Goal: Find specific fact: Find specific fact

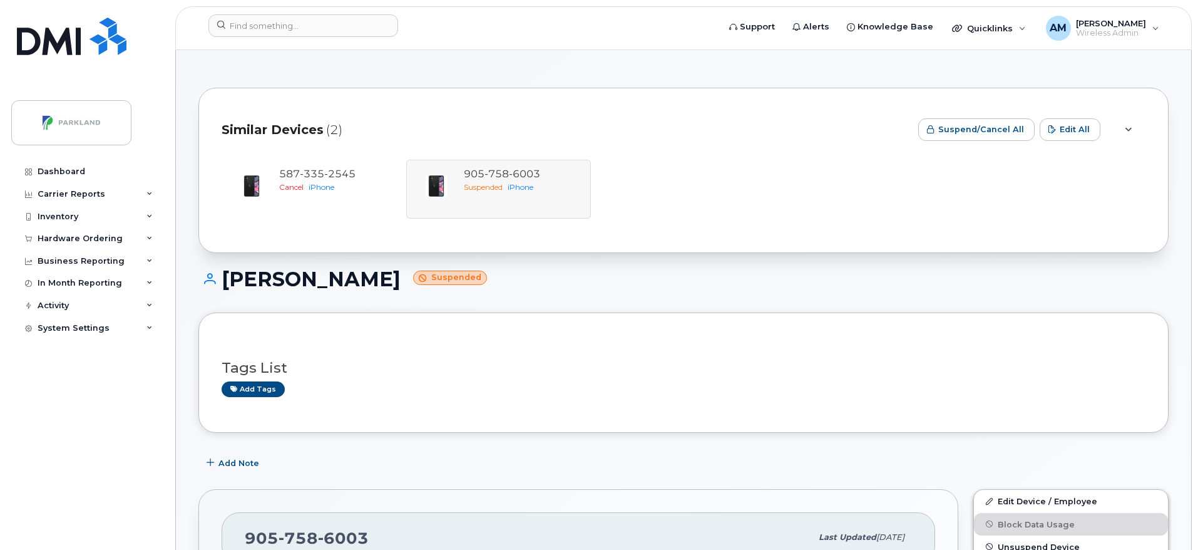
click at [695, 310] on div "Sharon Barrett Suspended" at bounding box center [683, 290] width 970 height 44
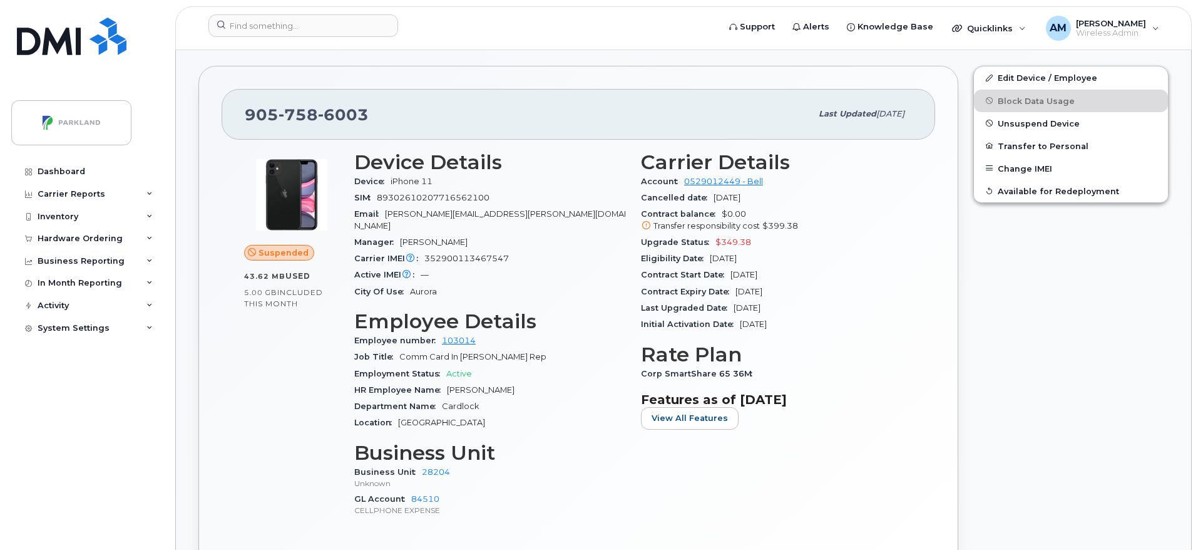
scroll to position [424, 0]
click at [933, 256] on div "Suspended 43.62 MB  used 5.00 GB  included this month Device Details Device iPh…" at bounding box center [579, 361] width 714 height 445
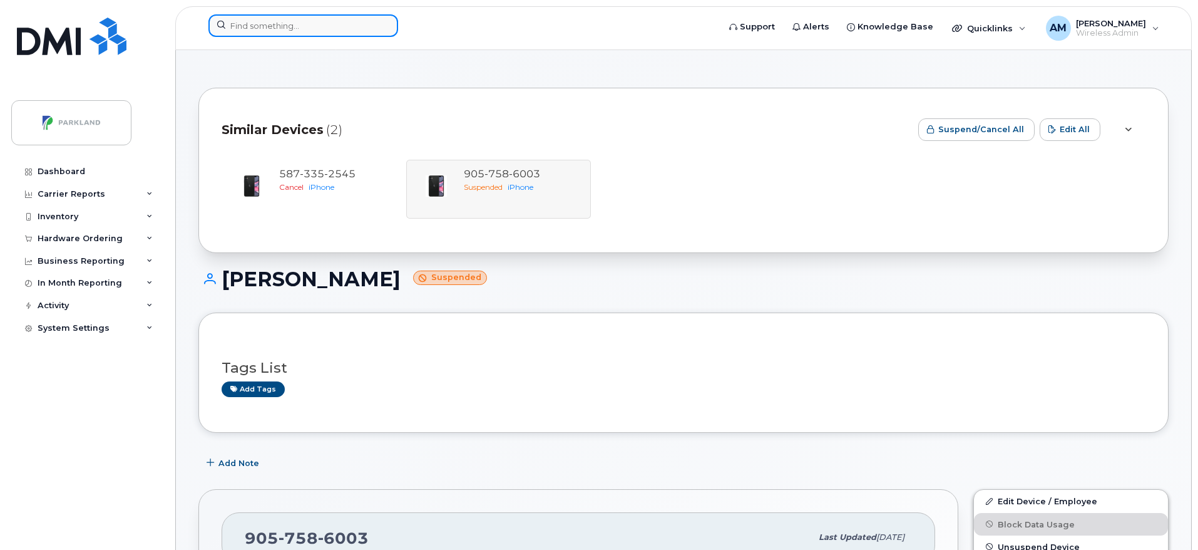
click at [303, 34] on input at bounding box center [303, 25] width 190 height 23
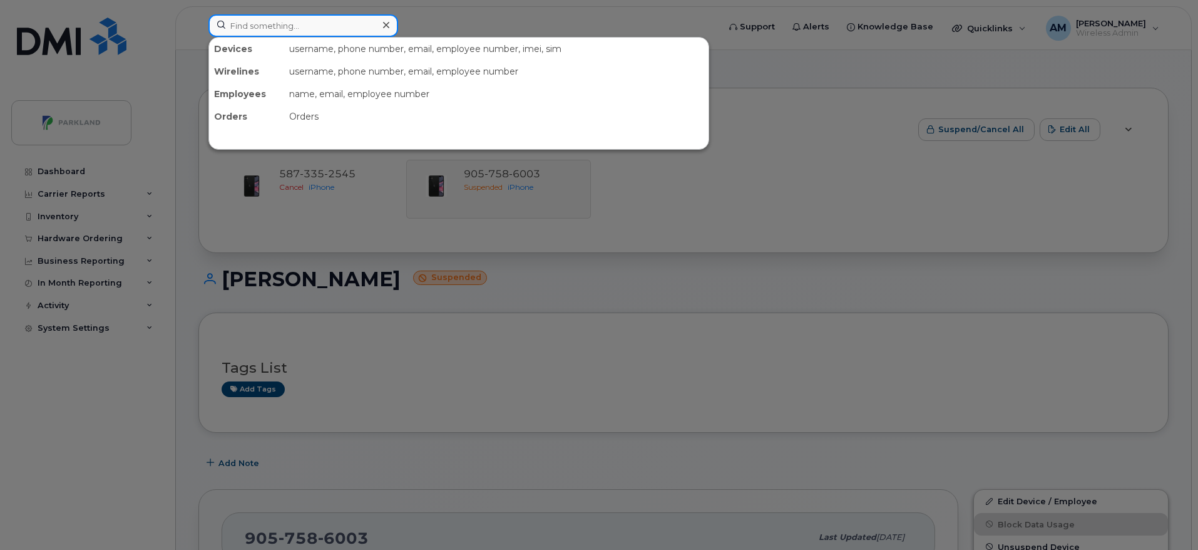
paste input "[PERSON_NAME]"
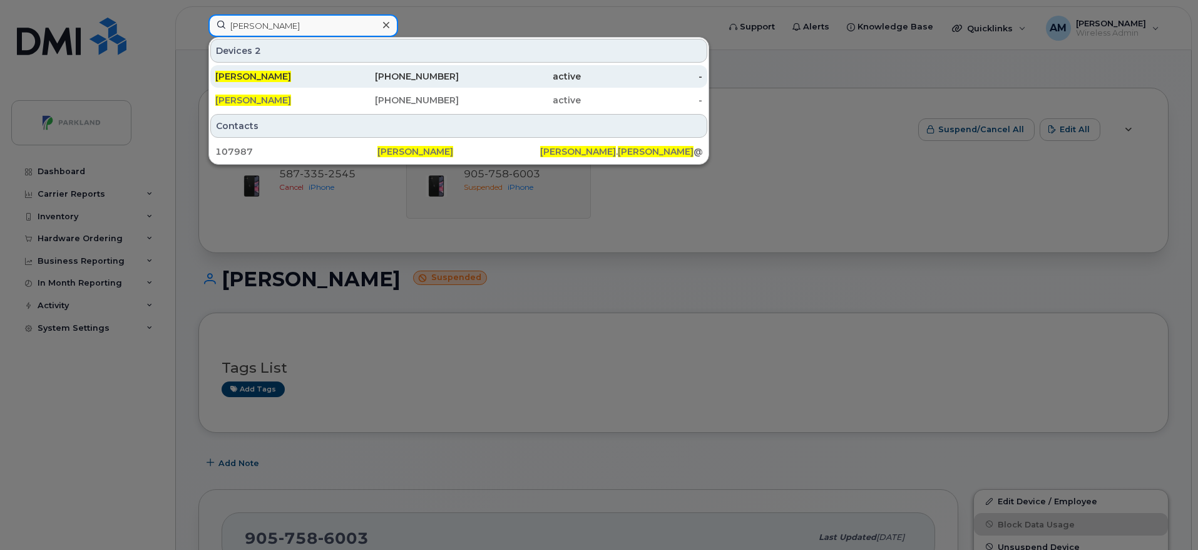
type input "[PERSON_NAME]"
click at [369, 75] on div "437-324-6311" at bounding box center [398, 76] width 122 height 13
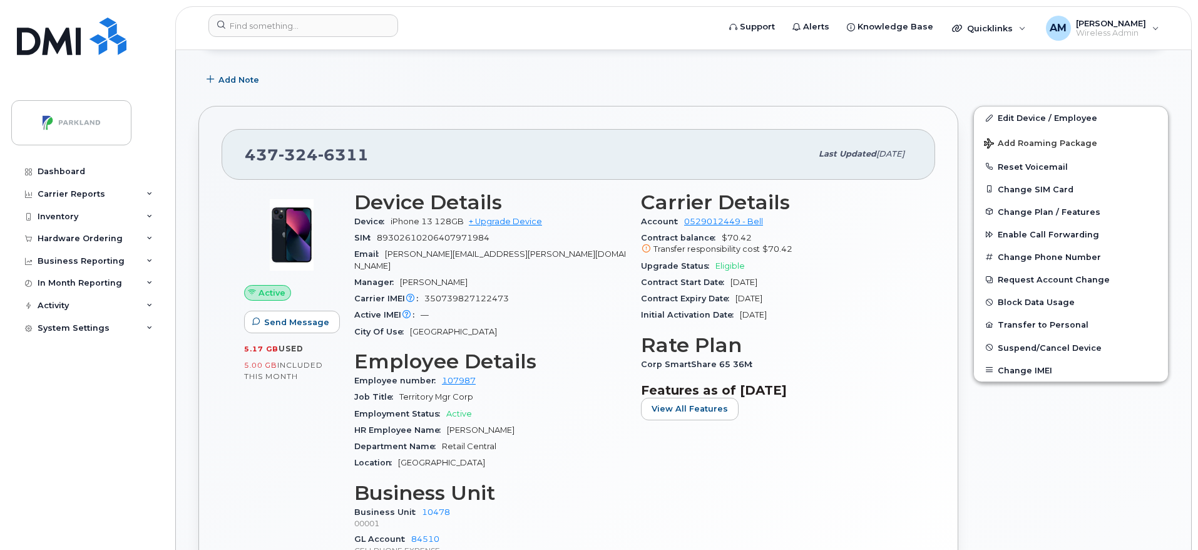
scroll to position [151, 0]
